Goal: Communication & Community: Ask a question

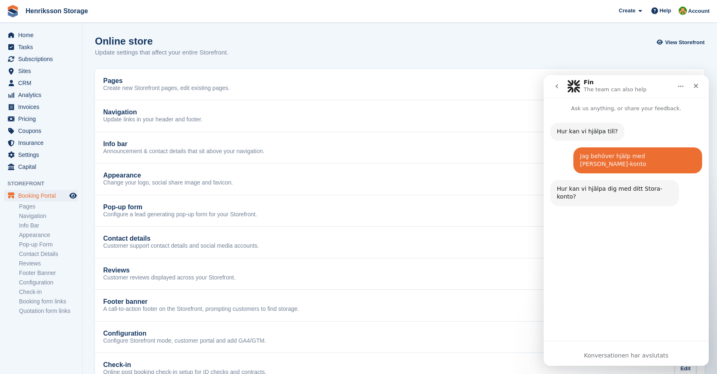
click at [558, 83] on icon "go back" at bounding box center [556, 86] width 7 height 7
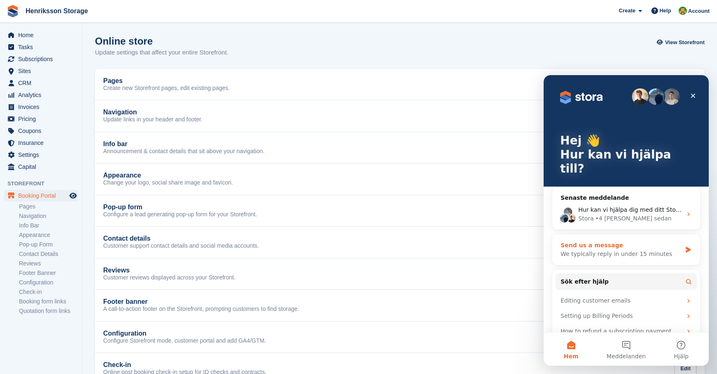
click at [597, 241] on div "Send us a message" at bounding box center [620, 245] width 121 height 9
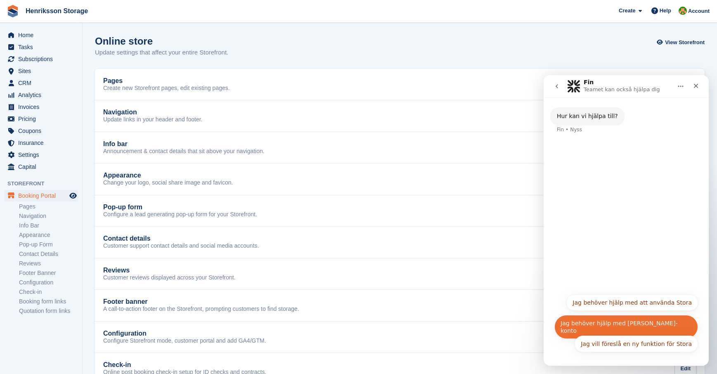
click at [621, 324] on button "Jag behöver hjälp med [PERSON_NAME]-konto" at bounding box center [626, 327] width 144 height 24
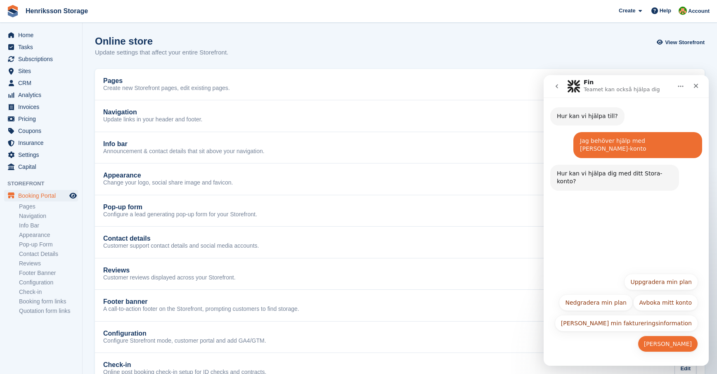
click at [659, 344] on button "[PERSON_NAME]" at bounding box center [668, 343] width 60 height 17
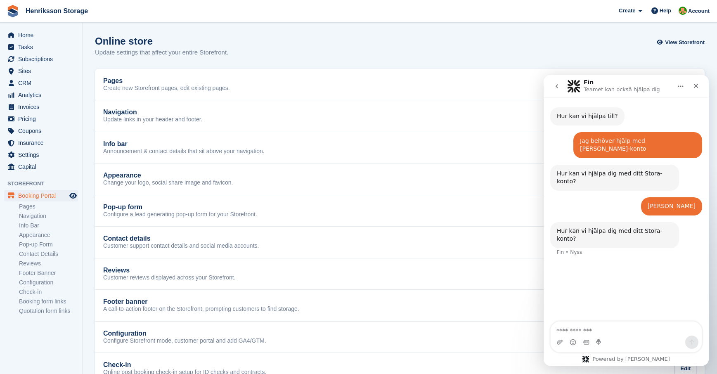
click at [578, 331] on textarea "Meddelande..." at bounding box center [625, 328] width 151 height 14
type textarea "*"
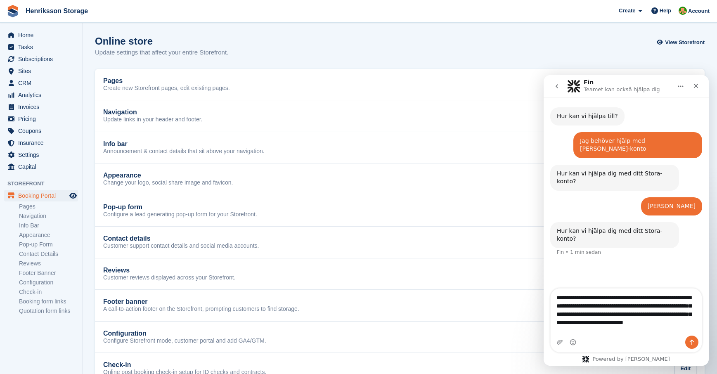
type textarea "**********"
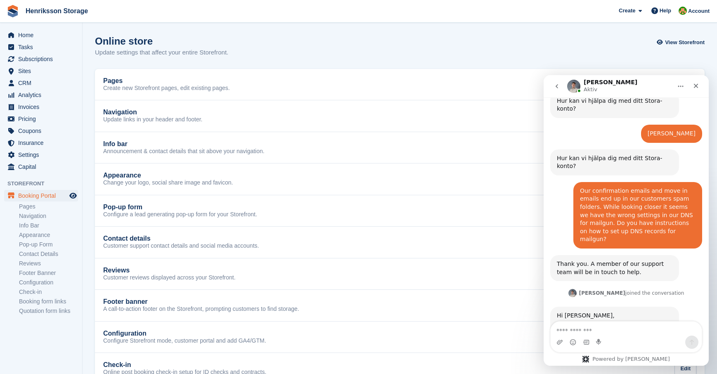
scroll to position [81, 0]
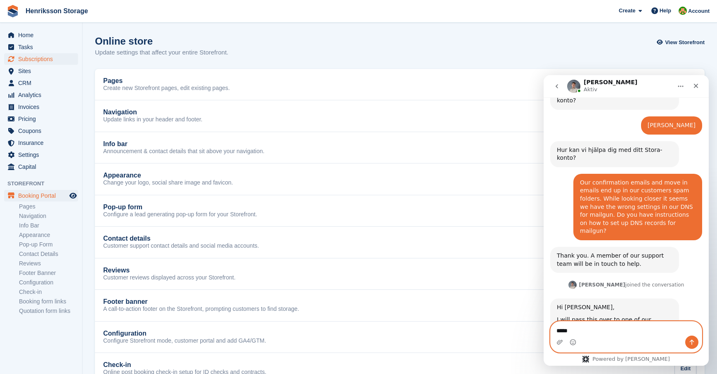
type textarea "******"
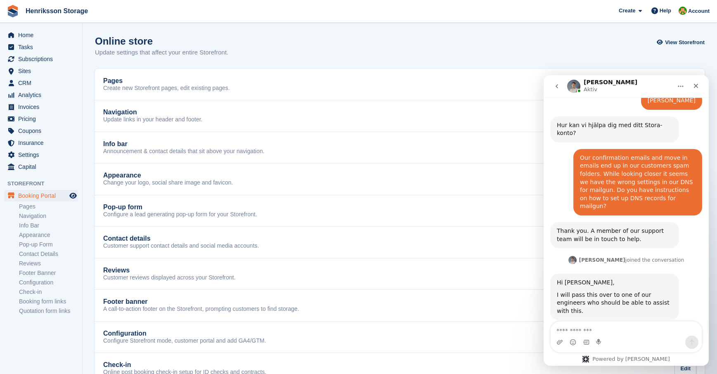
click at [264, 46] on div "Online store Update settings that affect your entire Storefront. View Storefront" at bounding box center [400, 51] width 610 height 32
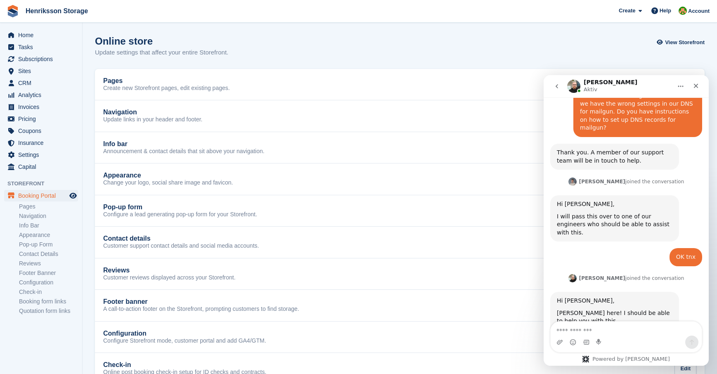
scroll to position [190, 0]
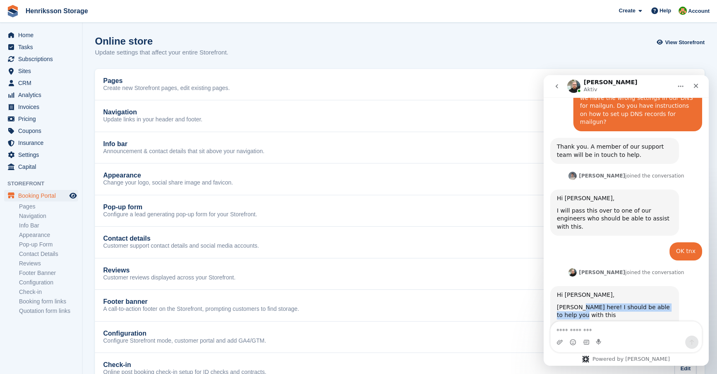
drag, startPoint x: 582, startPoint y: 266, endPoint x: 616, endPoint y: 285, distance: 38.6
click at [613, 291] on div "Hi [PERSON_NAME], [PERSON_NAME] here! I should be able to help you with this Wo…" at bounding box center [615, 319] width 116 height 57
click at [616, 324] on div "Would you like me to send the instructions here, or would you rather an email?" at bounding box center [615, 336] width 116 height 24
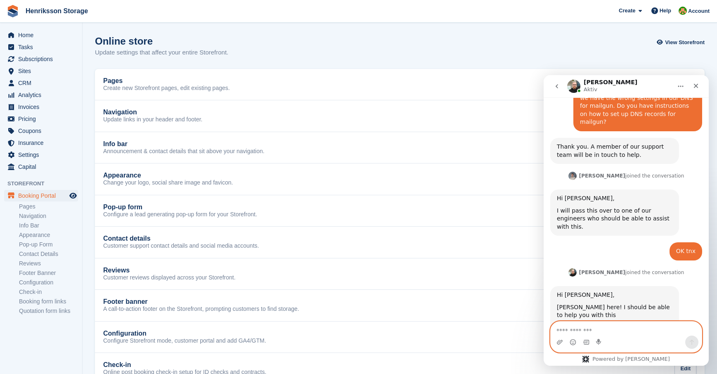
click at [588, 330] on textarea "Meddelande..." at bounding box center [625, 328] width 151 height 14
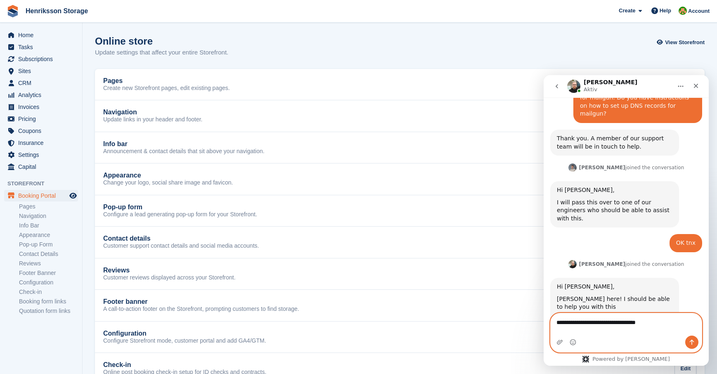
scroll to position [206, 0]
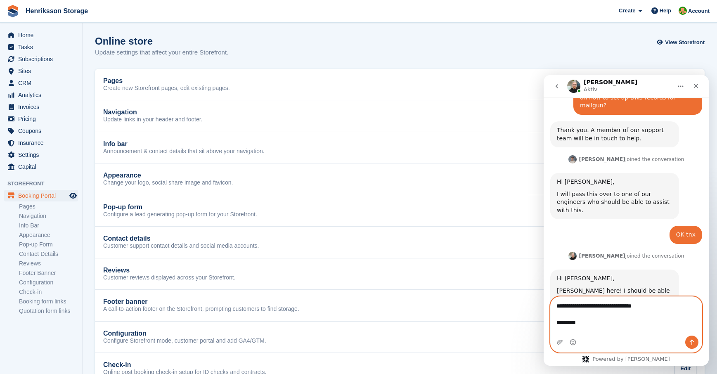
type textarea "**********"
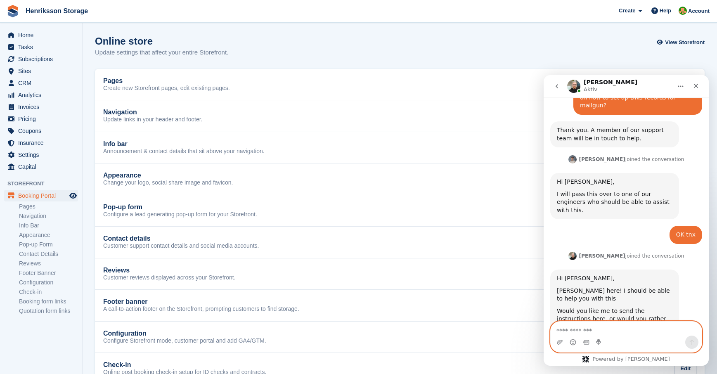
scroll to position [227, 0]
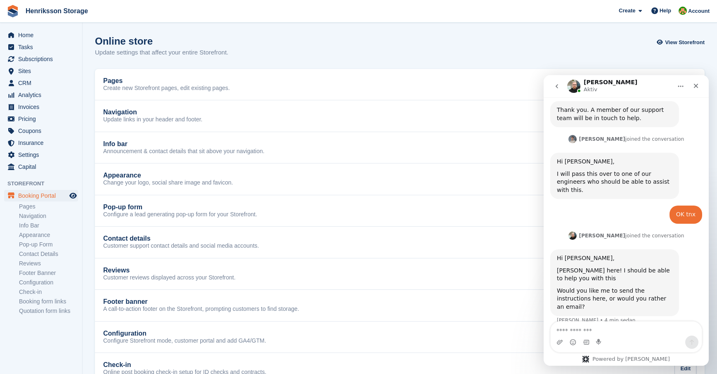
drag, startPoint x: 590, startPoint y: 291, endPoint x: 626, endPoint y: 302, distance: 37.6
click at [626, 336] on div "Yes. [PERSON_NAME][EMAIL_ADDRESS][DOMAIN_NAME] Thank you!" at bounding box center [638, 350] width 116 height 28
click at [626, 356] on div "Thank you!" at bounding box center [638, 360] width 116 height 8
click at [589, 338] on div "Intercom Messenger" at bounding box center [625, 341] width 151 height 13
click at [584, 333] on textarea "Meddelande..." at bounding box center [625, 328] width 151 height 14
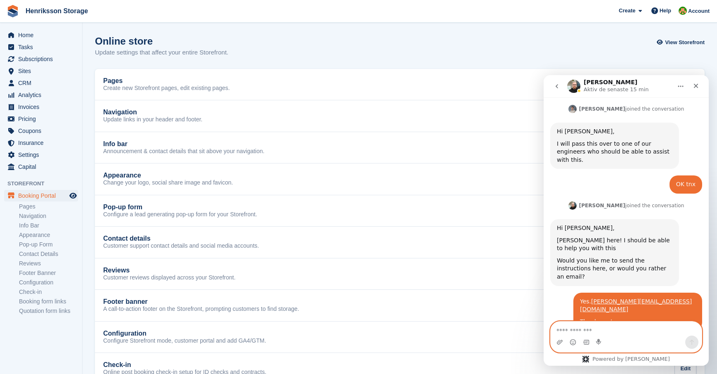
scroll to position [267, 0]
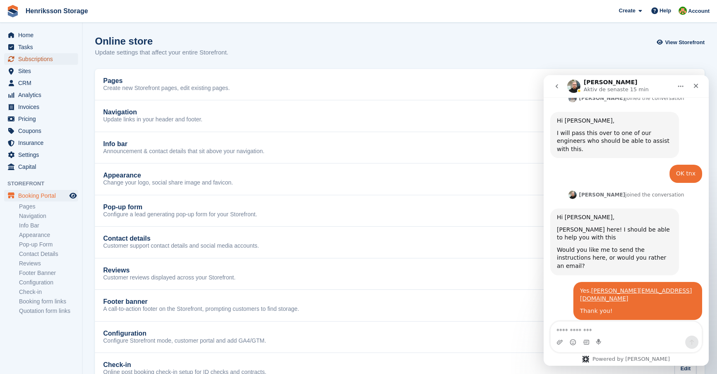
click at [38, 54] on span "Subscriptions" at bounding box center [43, 59] width 50 height 12
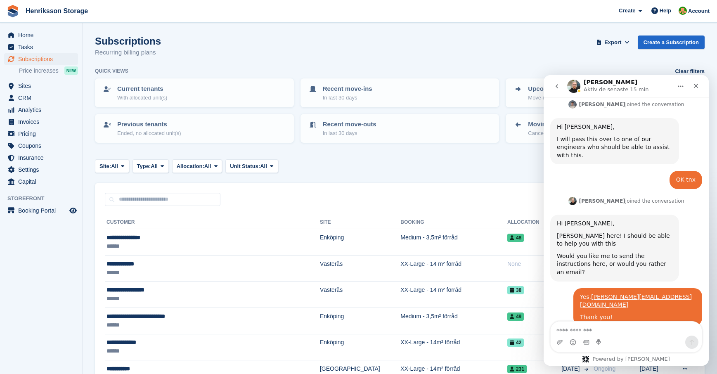
scroll to position [267, 0]
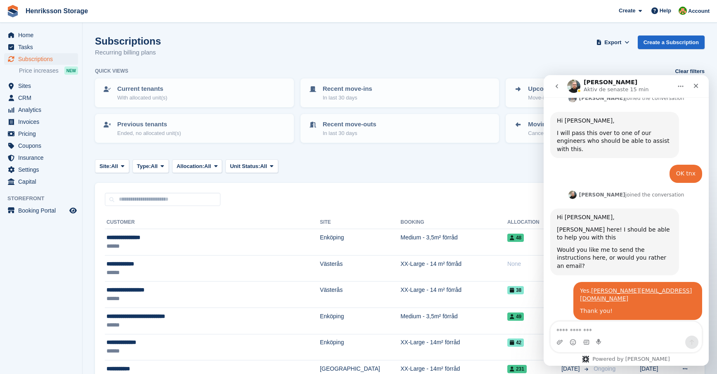
click at [602, 328] on textarea "Meddelande..." at bounding box center [625, 328] width 151 height 14
click at [54, 60] on span "Subscriptions" at bounding box center [43, 59] width 50 height 12
click at [171, 243] on div "******" at bounding box center [185, 246] width 159 height 9
